Goal: Transaction & Acquisition: Purchase product/service

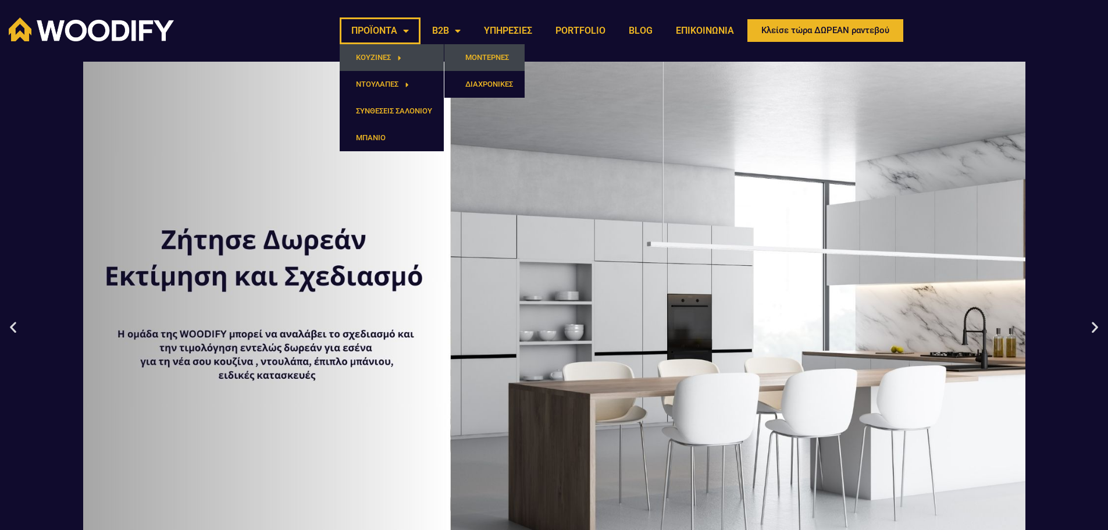
click at [494, 53] on link "ΜΟΝΤΕΡΝΕΣ" at bounding box center [484, 57] width 80 height 27
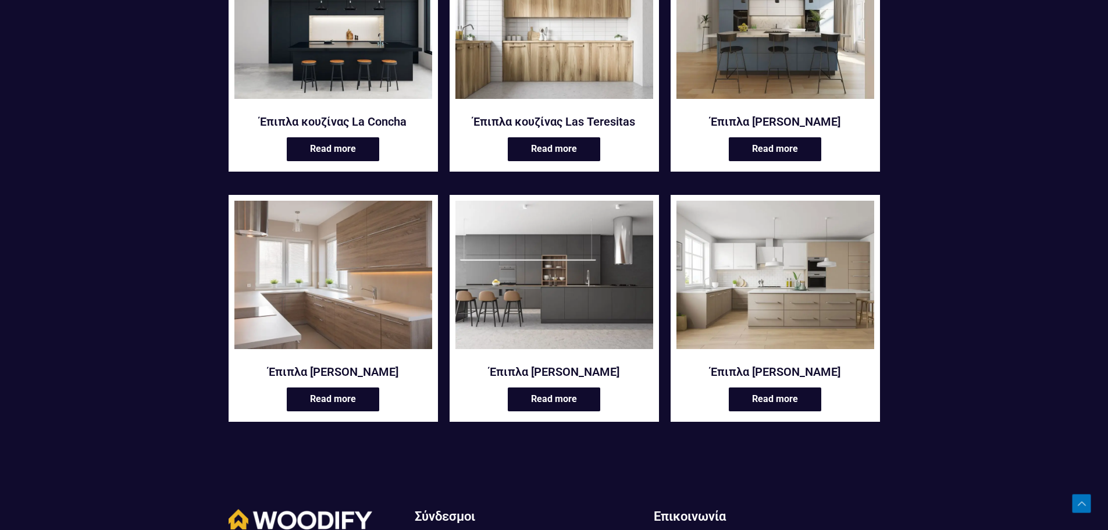
scroll to position [1280, 0]
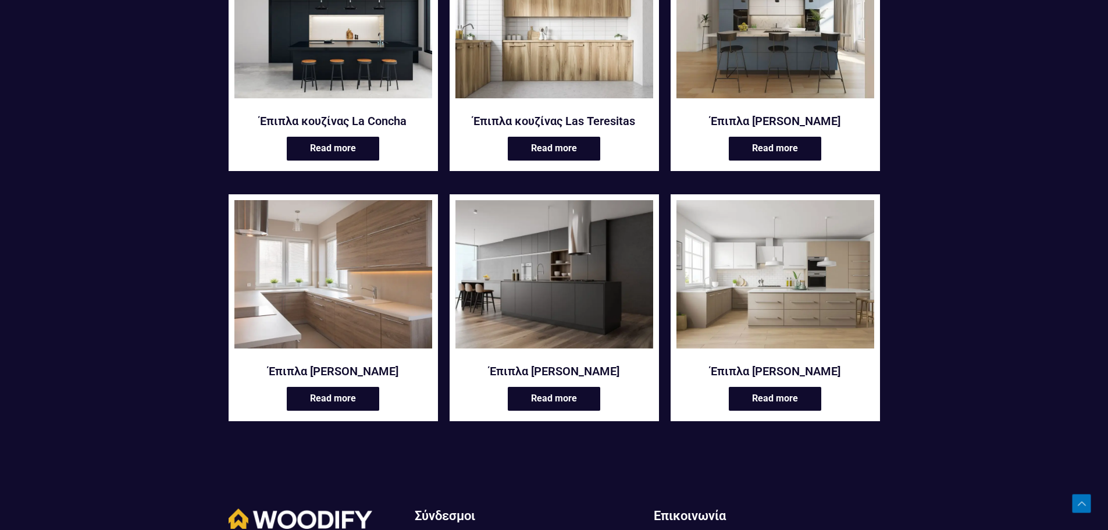
click at [522, 255] on img at bounding box center [555, 274] width 198 height 148
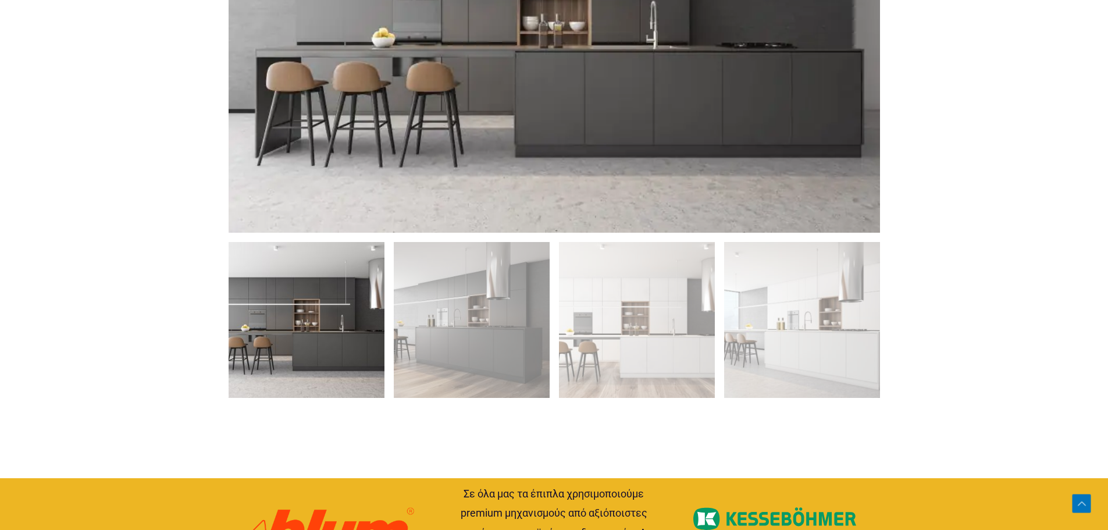
scroll to position [814, 0]
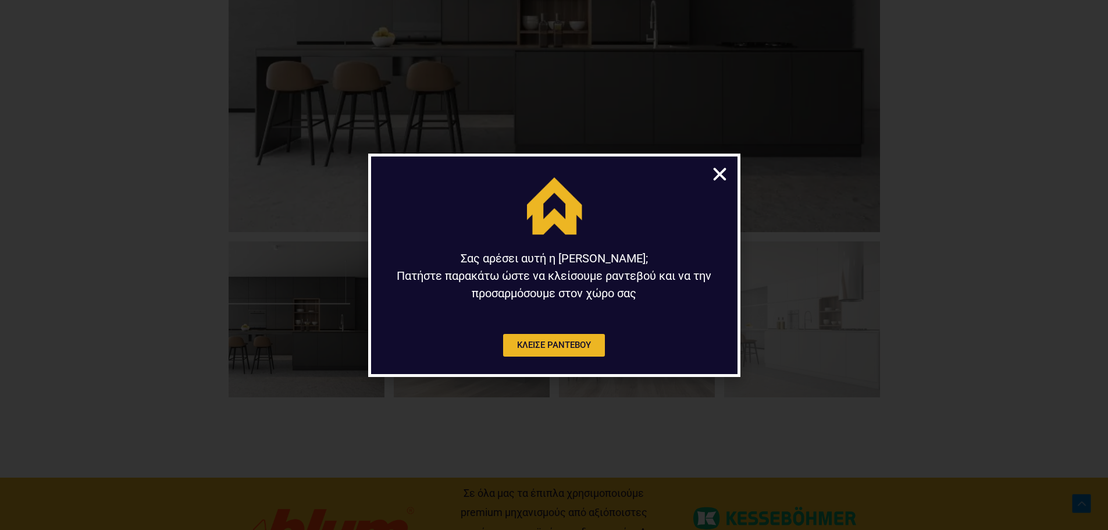
click at [720, 174] on icon "Close" at bounding box center [720, 174] width 18 height 18
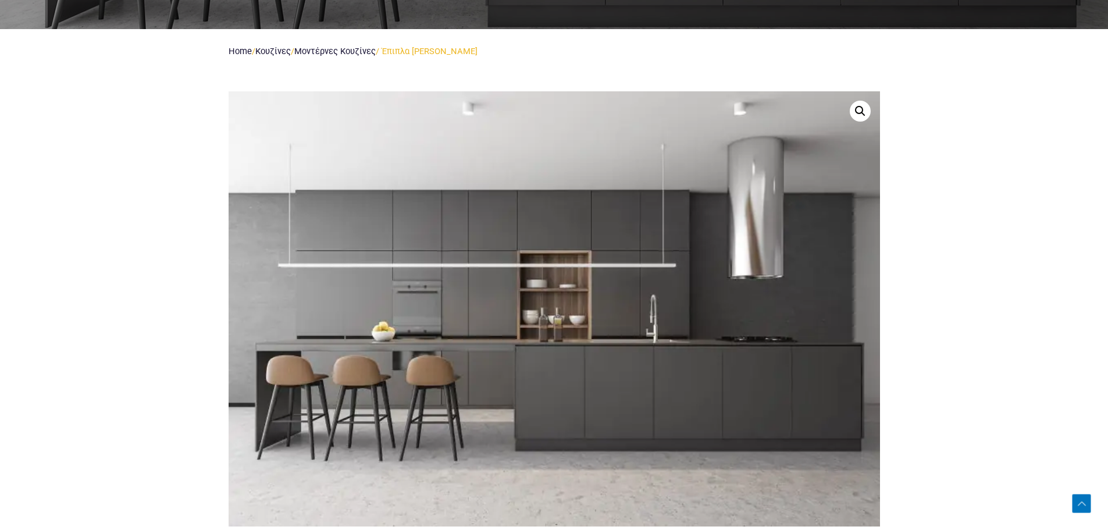
scroll to position [465, 0]
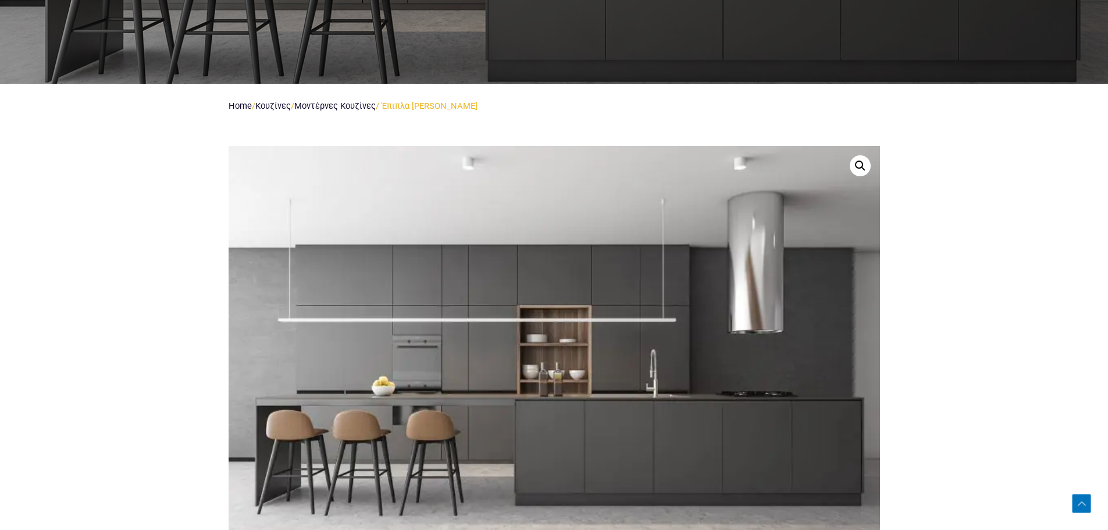
click at [143, 155] on section "🔍" at bounding box center [554, 478] width 1108 height 698
drag, startPoint x: 202, startPoint y: 113, endPoint x: 203, endPoint y: 122, distance: 8.2
click at [204, 114] on section "Home / Κουζίνες / Μοντέρνες Κουζίνες / Έπιπλα κουζίνας Oludeniz" at bounding box center [554, 106] width 1108 height 45
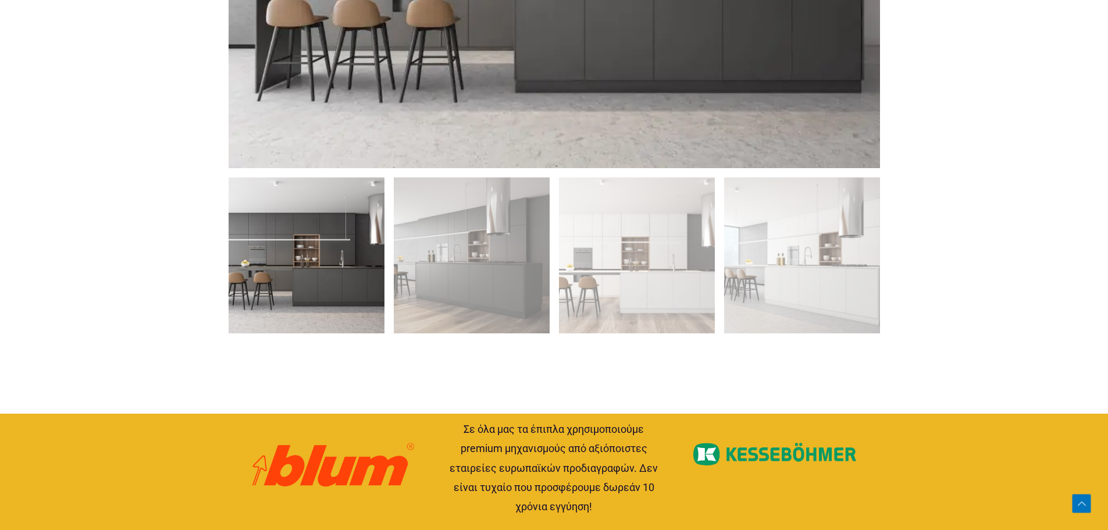
scroll to position [873, 0]
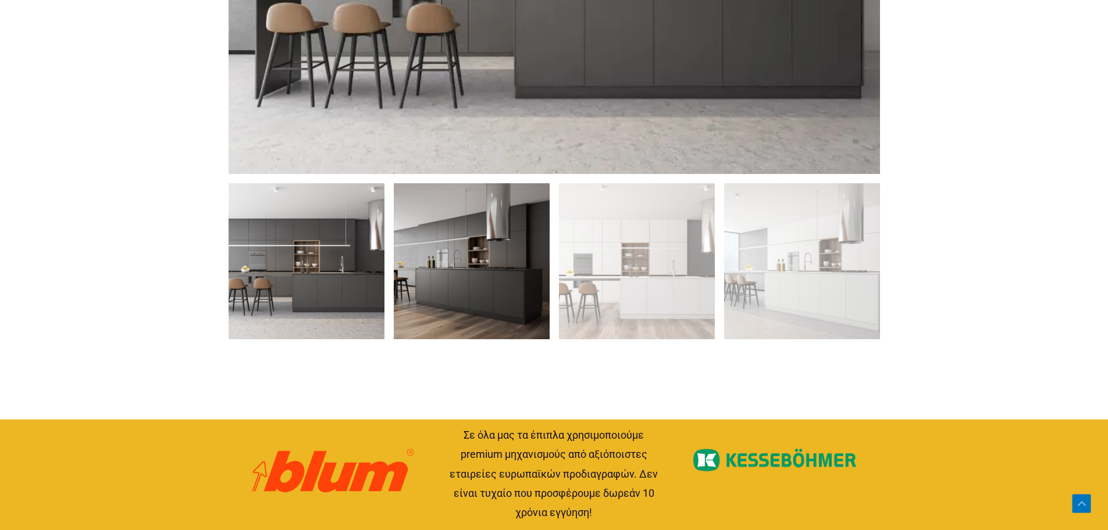
click at [450, 244] on img at bounding box center [472, 261] width 156 height 156
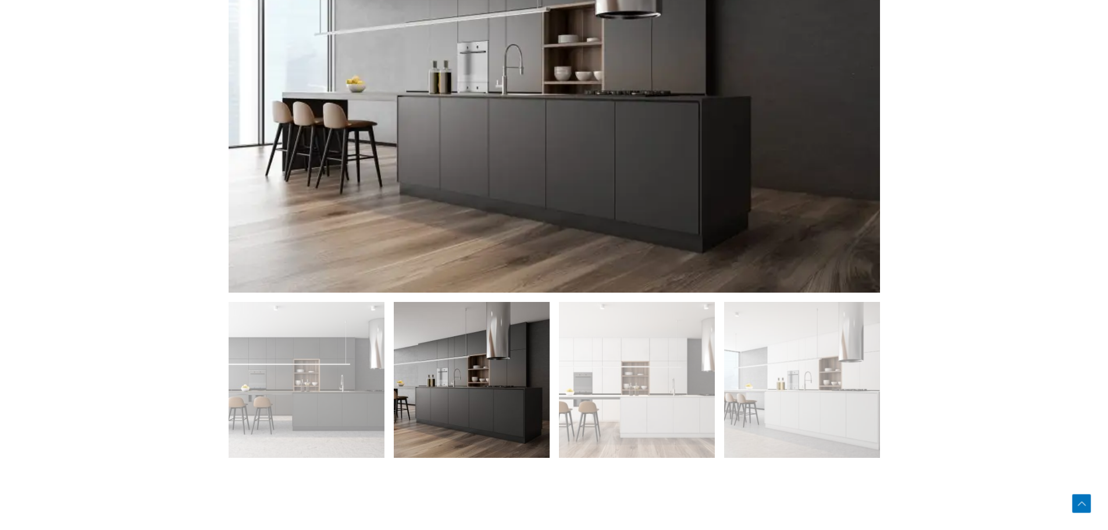
scroll to position [640, 0]
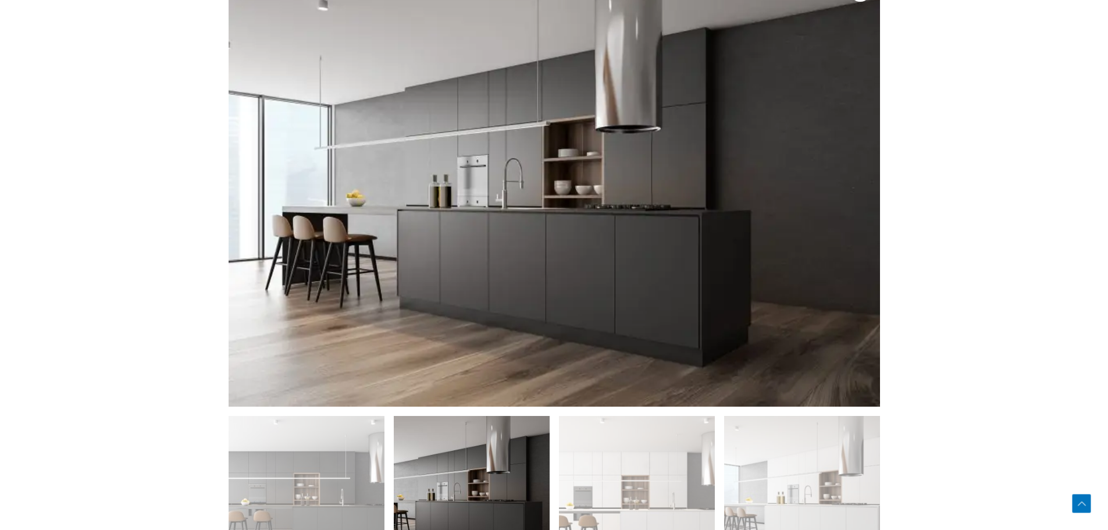
click at [182, 168] on section "🔍" at bounding box center [554, 303] width 1108 height 698
